Goal: Task Accomplishment & Management: Use online tool/utility

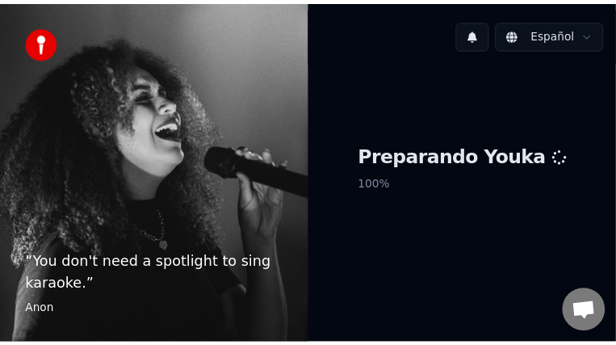
scroll to position [67, 0]
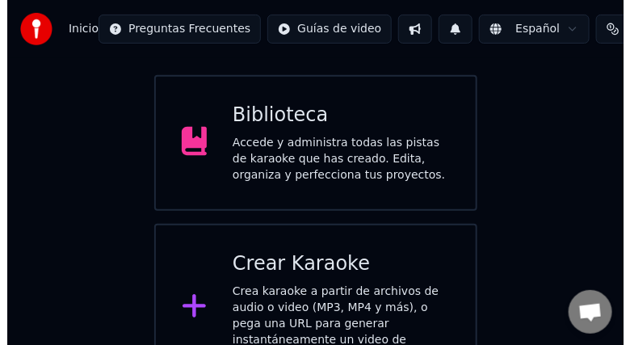
scroll to position [132, 0]
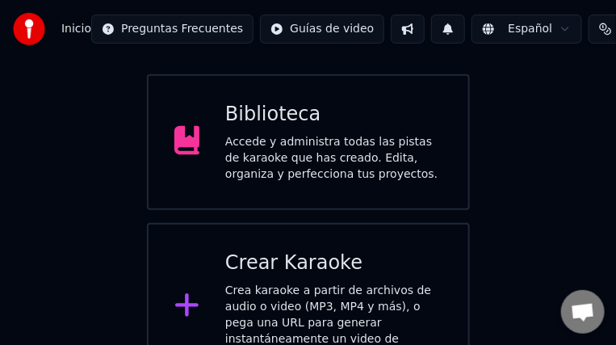
click at [375, 289] on div "Crea karaoke a partir de archivos de audio o video (MP3, MP4 y más), o pega una…" at bounding box center [333, 323] width 217 height 81
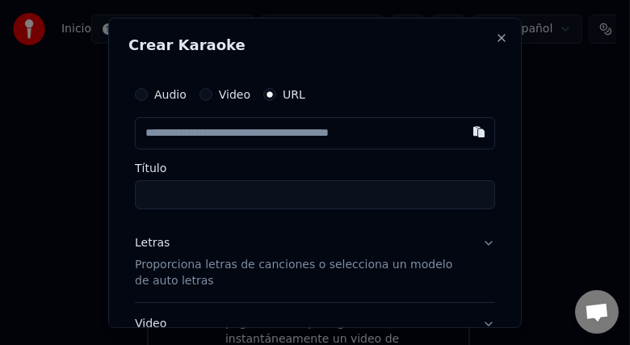
click at [302, 128] on input "text" at bounding box center [315, 132] width 360 height 32
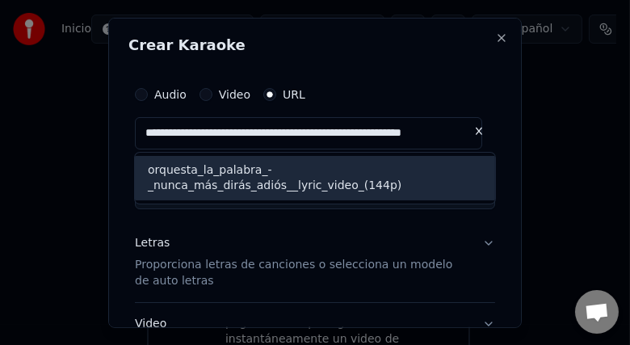
scroll to position [0, 0]
click at [370, 187] on div "orquesta_la_palabra_-_nunca_más_dirás_adiós__lyric_video_(144p)" at bounding box center [315, 177] width 360 height 45
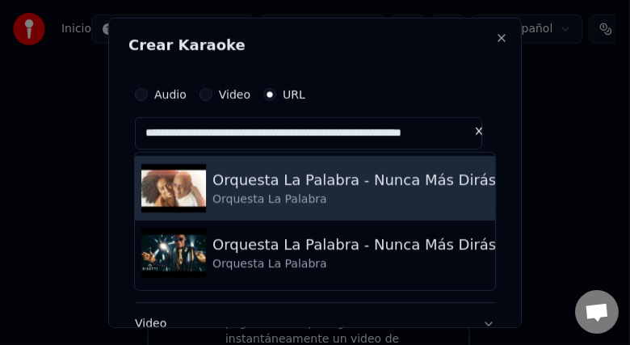
click at [360, 187] on div "Orquesta La Palabra - Nunca Más Dirás Adiós" at bounding box center [376, 179] width 328 height 23
type input "**********"
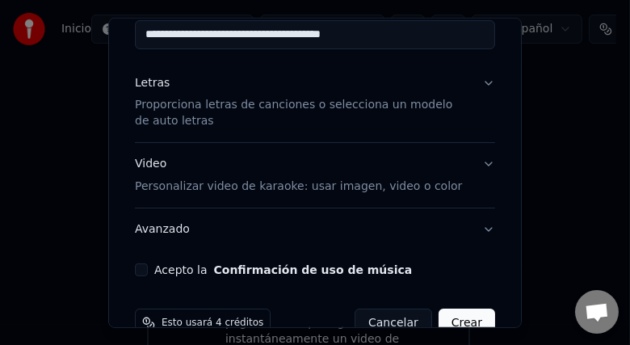
scroll to position [170, 0]
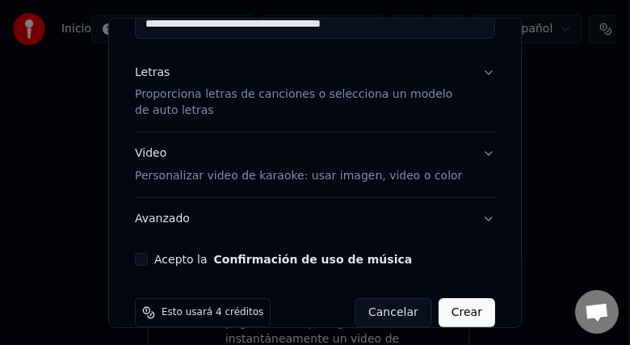
click at [476, 149] on button "Video Personalizar video de karaoke: usar imagen, video o color" at bounding box center [315, 164] width 360 height 65
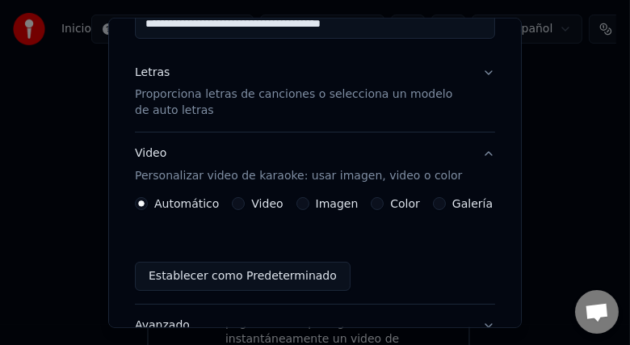
click at [403, 208] on label "Color" at bounding box center [405, 203] width 30 height 11
click at [384, 208] on button "Color" at bounding box center [377, 203] width 13 height 13
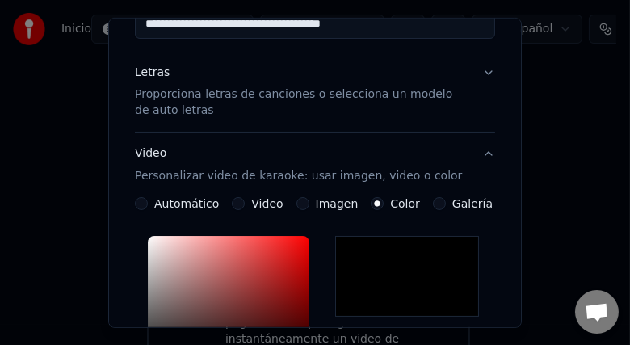
type input "*******"
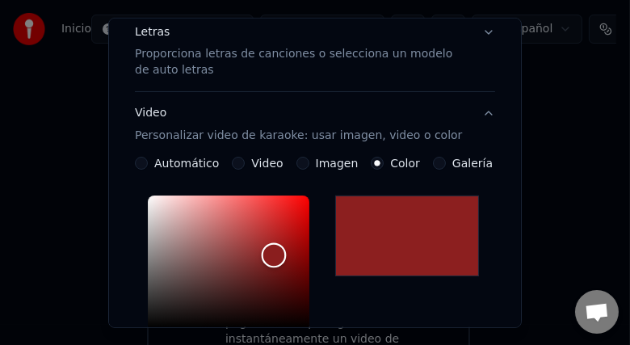
click at [274, 254] on div "Color" at bounding box center [229, 261] width 162 height 132
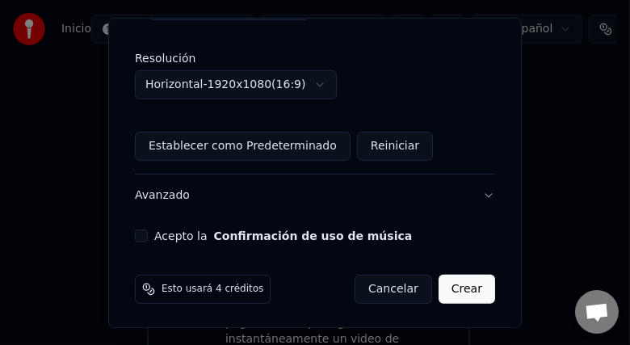
scroll to position [585, 0]
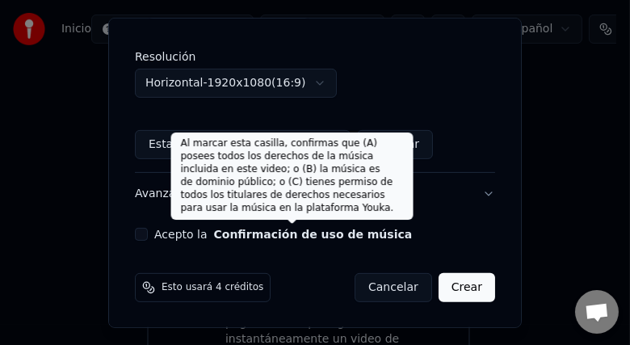
click at [233, 239] on button "Confirmación de uso de música" at bounding box center [313, 234] width 199 height 11
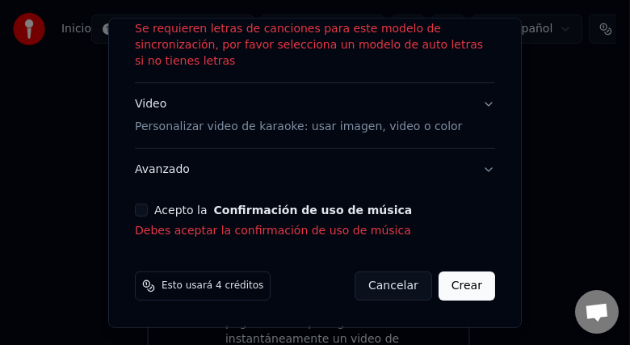
scroll to position [407, 0]
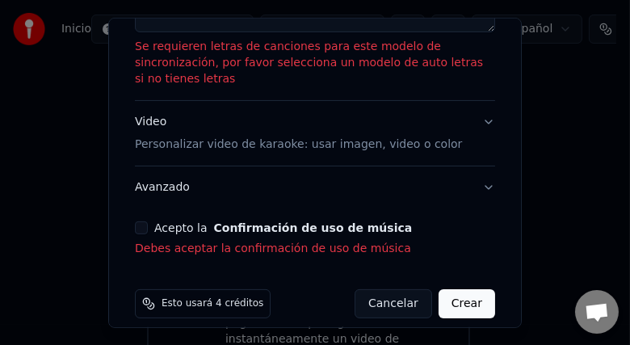
click at [140, 221] on button "Acepto la Confirmación de uso de música" at bounding box center [141, 227] width 13 height 13
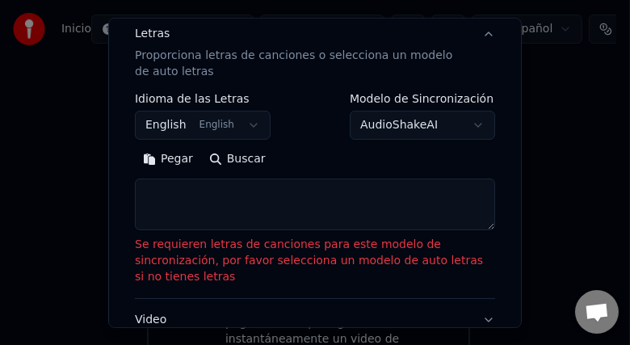
scroll to position [208, 0]
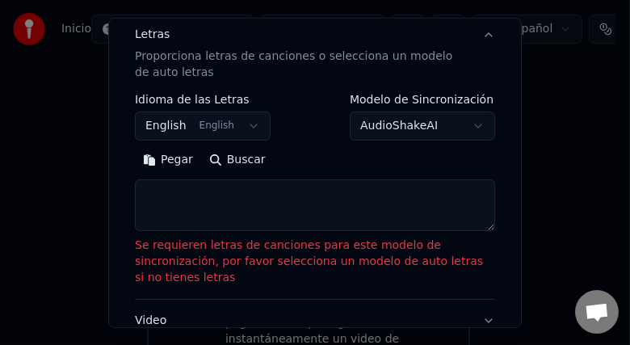
click at [183, 160] on button "Pegar" at bounding box center [168, 160] width 66 height 26
type textarea "**********"
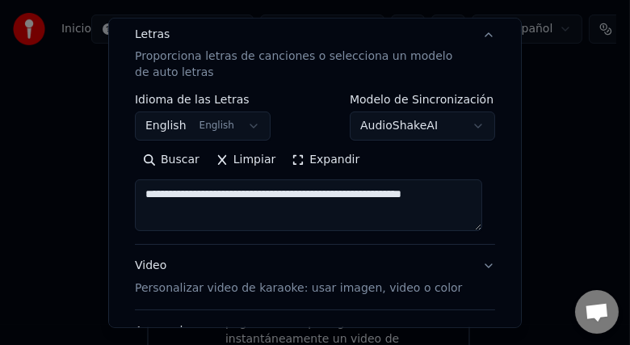
click at [218, 158] on button "Limpiar" at bounding box center [246, 160] width 76 height 26
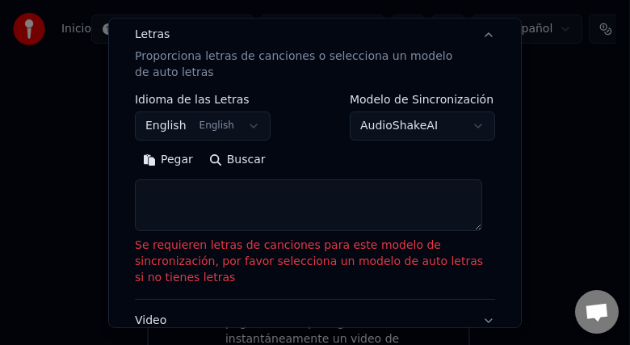
click at [241, 214] on textarea at bounding box center [308, 205] width 347 height 52
paste textarea "**********"
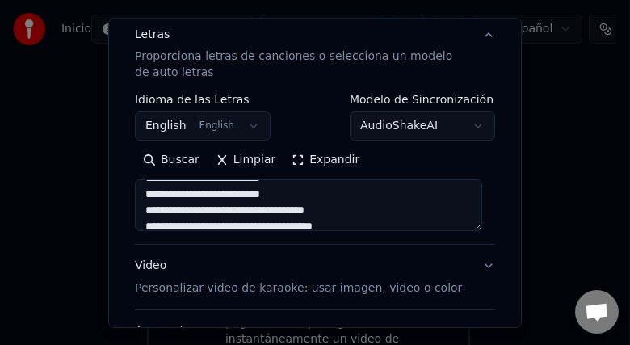
scroll to position [0, 0]
click at [304, 210] on textarea at bounding box center [308, 205] width 347 height 52
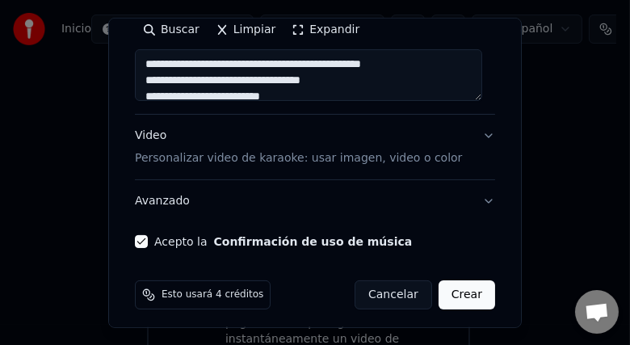
scroll to position [346, 0]
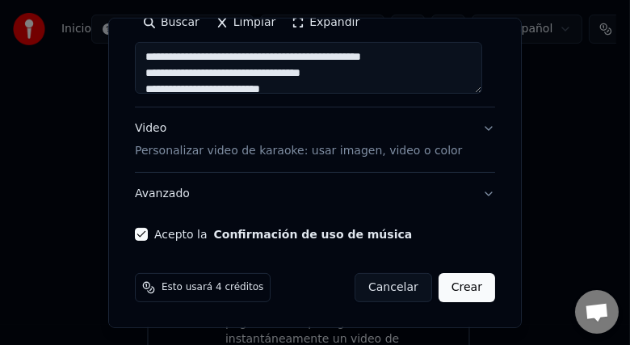
type textarea "**********"
click at [456, 293] on button "Crear" at bounding box center [467, 287] width 57 height 29
select select "**"
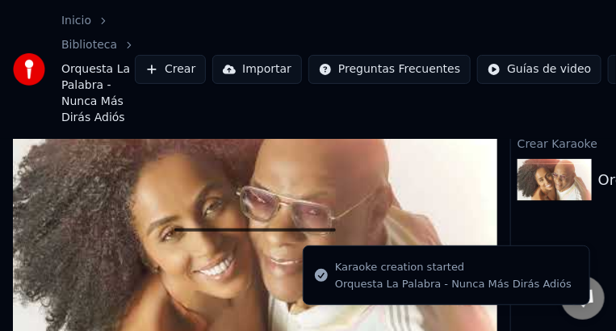
scroll to position [125, 0]
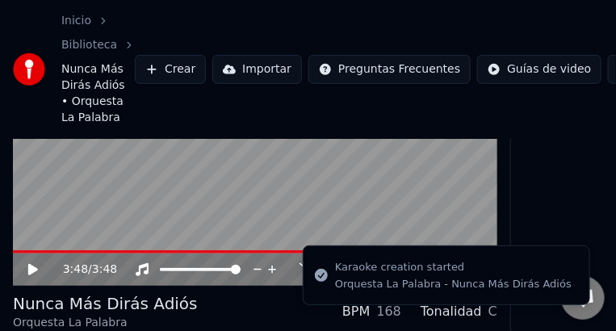
click at [462, 226] on video at bounding box center [255, 150] width 485 height 273
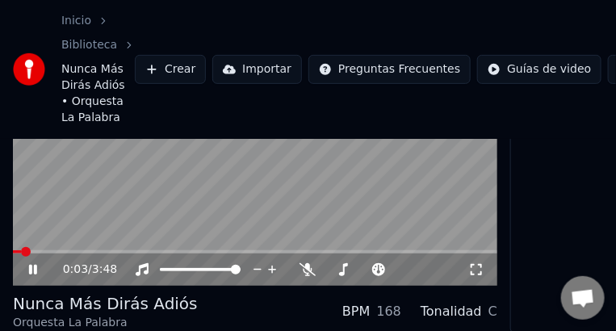
click at [482, 266] on icon at bounding box center [476, 269] width 16 height 13
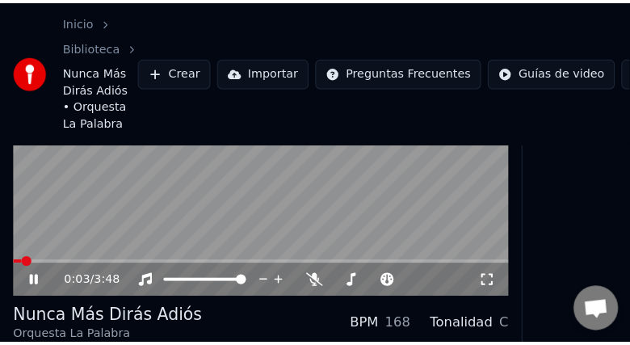
scroll to position [0, 0]
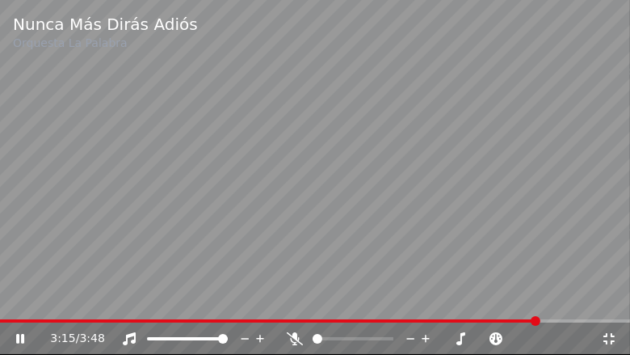
click at [297, 338] on icon at bounding box center [295, 338] width 16 height 13
click at [336, 322] on div "3:48 / 3:48" at bounding box center [315, 338] width 630 height 32
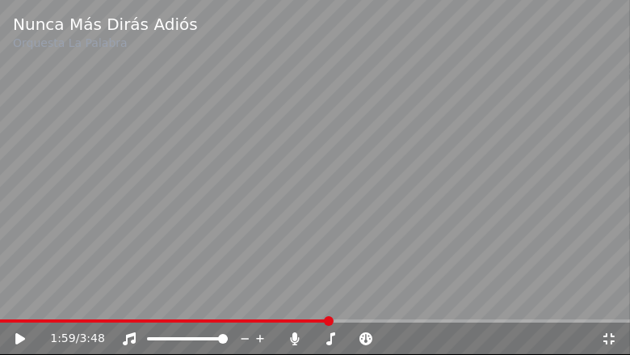
click at [328, 321] on span at bounding box center [164, 320] width 329 height 3
click at [20, 339] on icon at bounding box center [20, 338] width 10 height 11
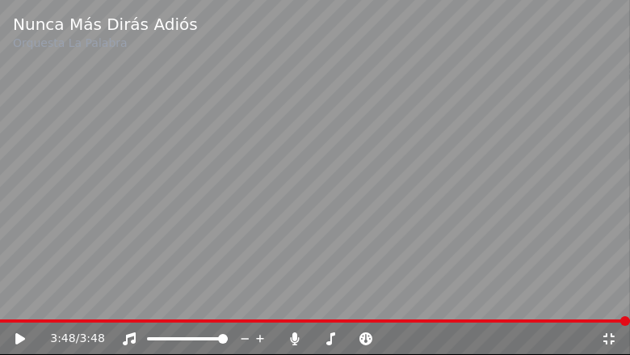
click at [607, 338] on icon at bounding box center [609, 338] width 16 height 13
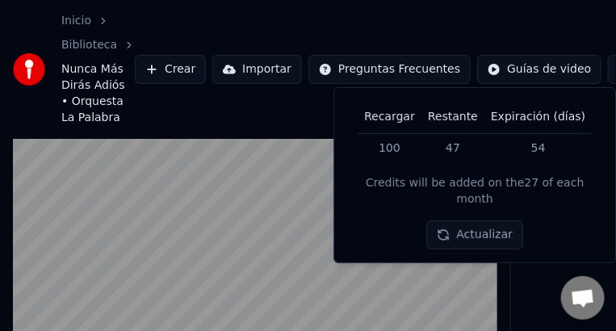
click at [218, 73] on button "Importar" at bounding box center [257, 69] width 90 height 29
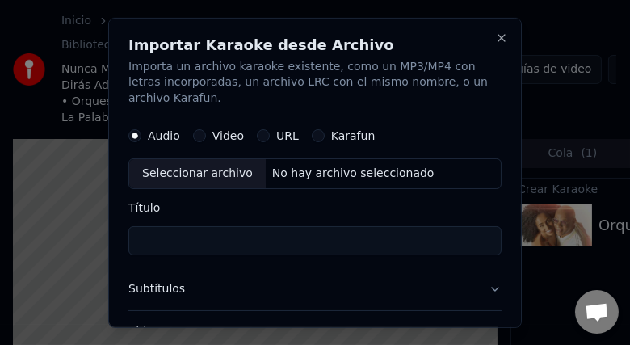
click at [237, 136] on label "Video" at bounding box center [227, 135] width 31 height 11
click at [206, 136] on button "Video" at bounding box center [199, 135] width 13 height 13
click at [338, 141] on label "Karafun" at bounding box center [353, 135] width 44 height 11
click at [325, 141] on button "Karafun" at bounding box center [318, 135] width 13 height 13
click at [215, 178] on div "Seleccionar archivo" at bounding box center [197, 173] width 136 height 29
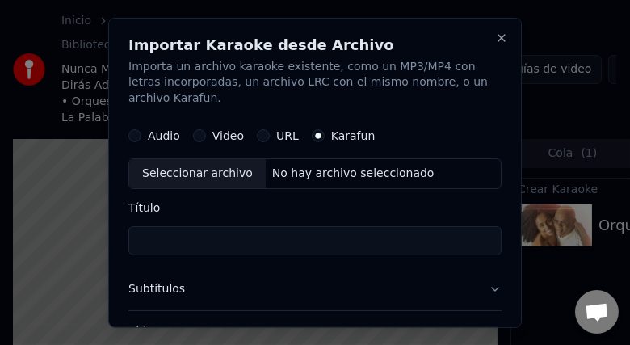
click at [228, 136] on label "Video" at bounding box center [227, 135] width 31 height 11
click at [206, 136] on button "Video" at bounding box center [199, 135] width 13 height 13
click at [208, 175] on div "Seleccionar archivo" at bounding box center [197, 173] width 136 height 29
type input "**********"
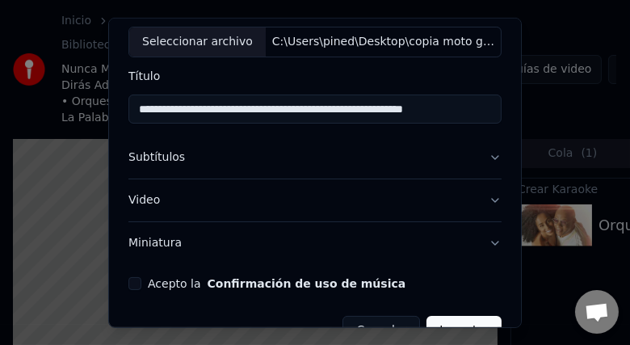
scroll to position [134, 0]
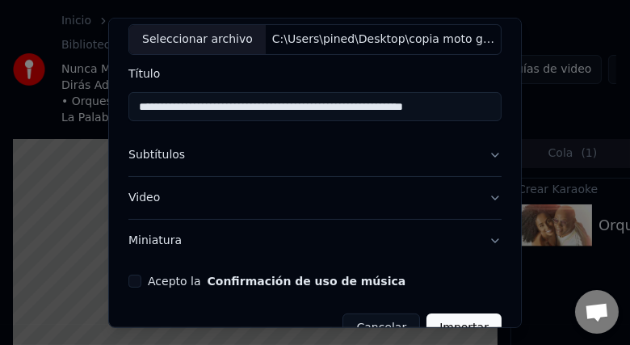
click at [476, 151] on button "Subtítulos" at bounding box center [314, 155] width 373 height 42
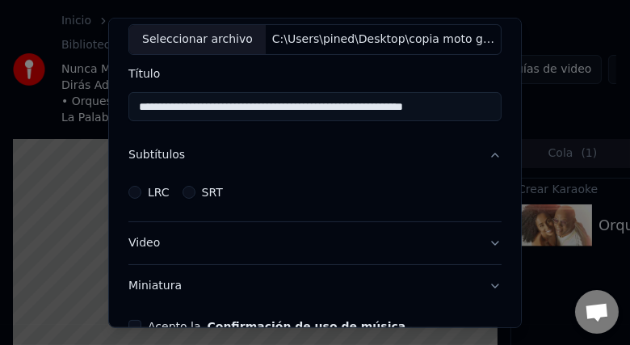
click at [133, 193] on button "LRC" at bounding box center [134, 192] width 13 height 13
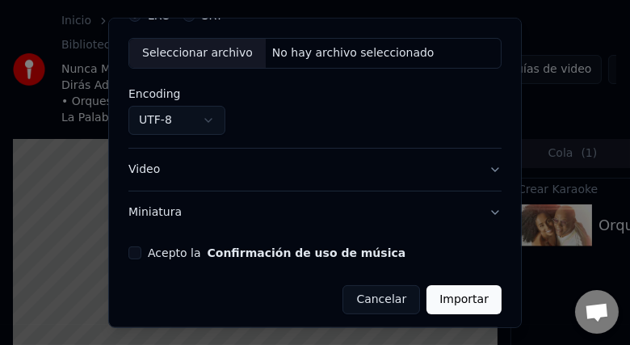
scroll to position [316, 0]
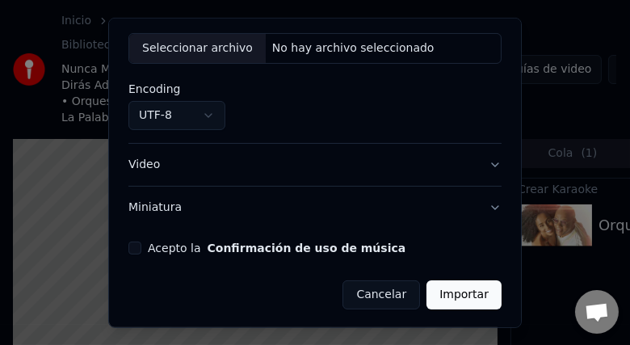
click at [362, 245] on button "Confirmación de uso de música" at bounding box center [307, 247] width 199 height 11
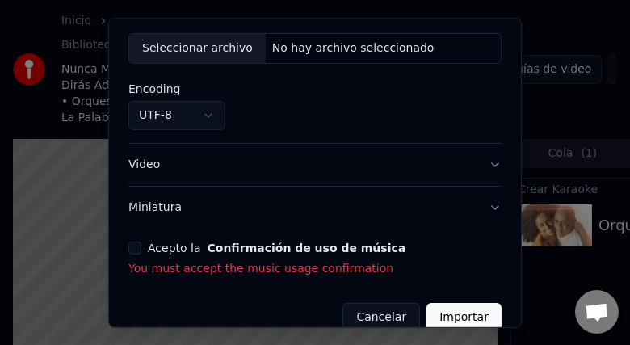
click at [139, 241] on button "Acepto la Confirmación de uso de música" at bounding box center [134, 247] width 13 height 13
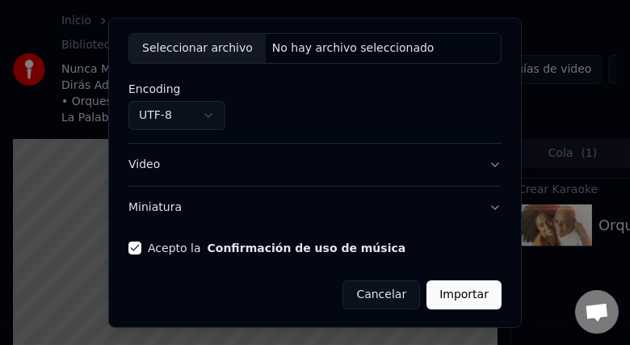
click at [484, 167] on button "Video" at bounding box center [314, 165] width 373 height 42
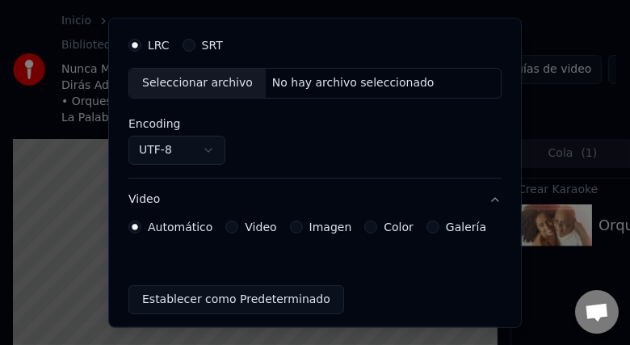
scroll to position [275, 0]
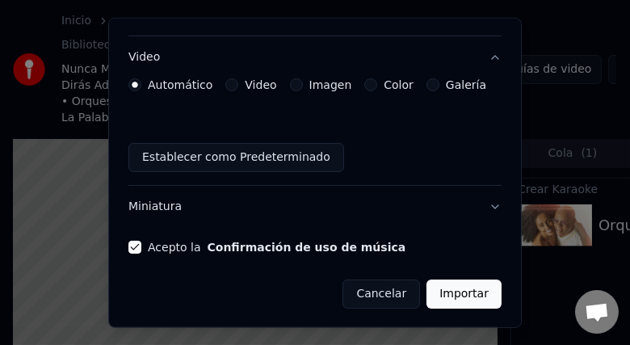
click at [393, 89] on label "Color" at bounding box center [399, 84] width 30 height 11
click at [377, 89] on button "Color" at bounding box center [370, 84] width 13 height 13
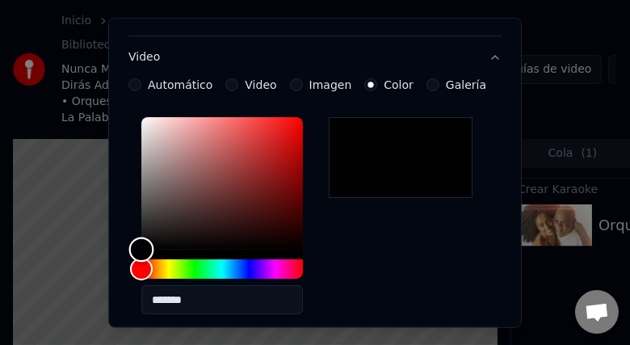
type input "*******"
click at [154, 237] on div "Color" at bounding box center [141, 249] width 25 height 25
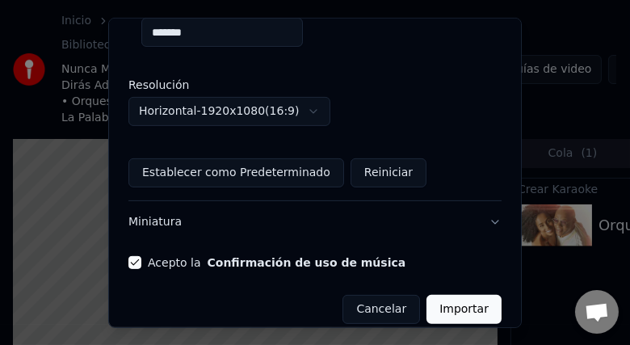
scroll to position [556, 0]
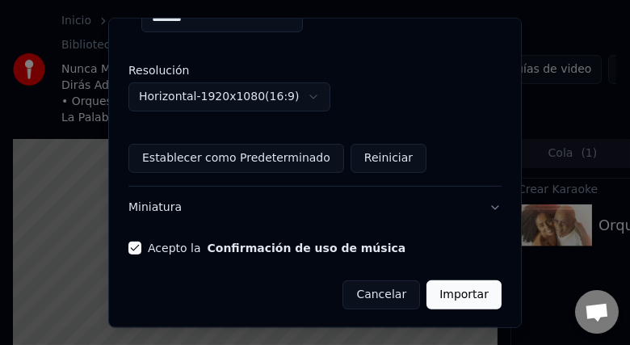
click at [443, 248] on div "Acepto la Confirmación de uso de música" at bounding box center [314, 247] width 373 height 13
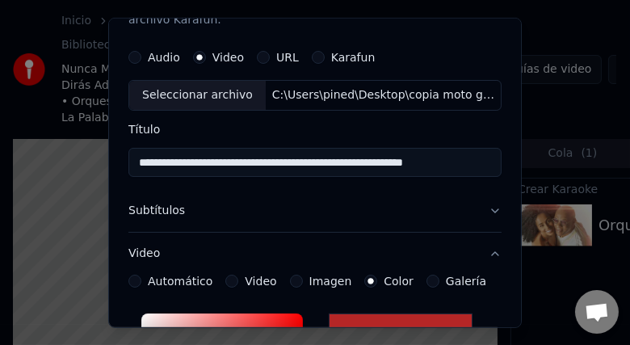
scroll to position [74, 0]
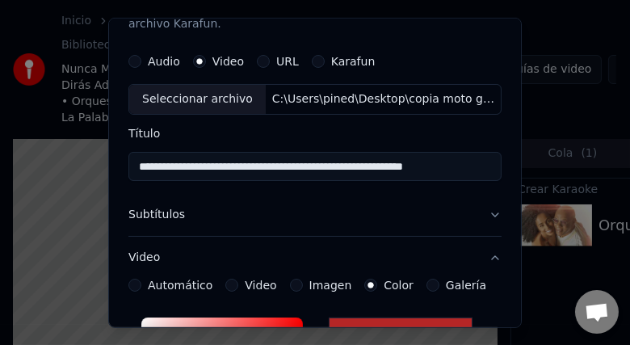
click at [356, 204] on button "Subtítulos" at bounding box center [314, 215] width 373 height 42
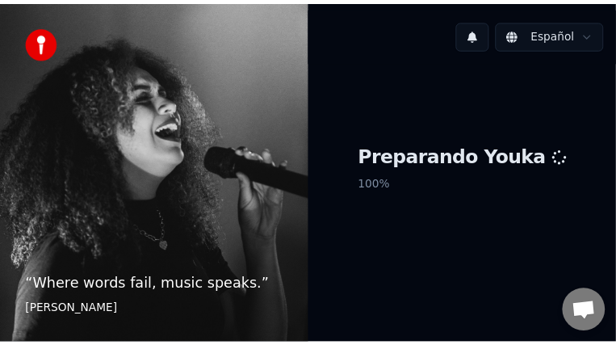
scroll to position [67, 0]
